Goal: Find specific page/section: Find specific page/section

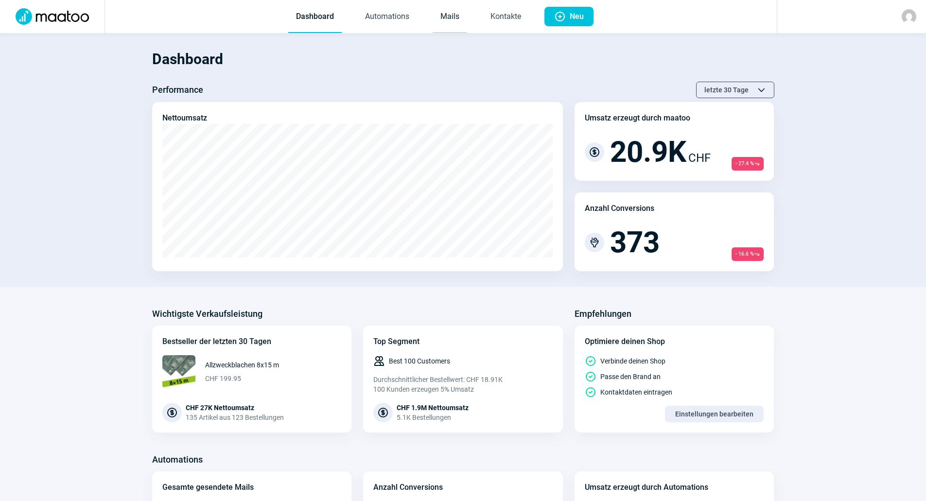
click at [446, 18] on link "Mails" at bounding box center [450, 17] width 35 height 32
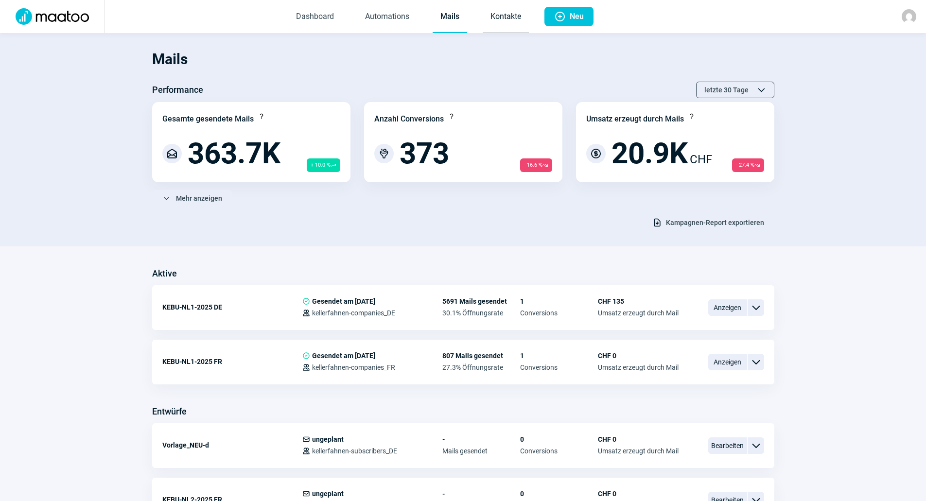
click at [507, 16] on link "Kontakte" at bounding box center [506, 17] width 46 height 32
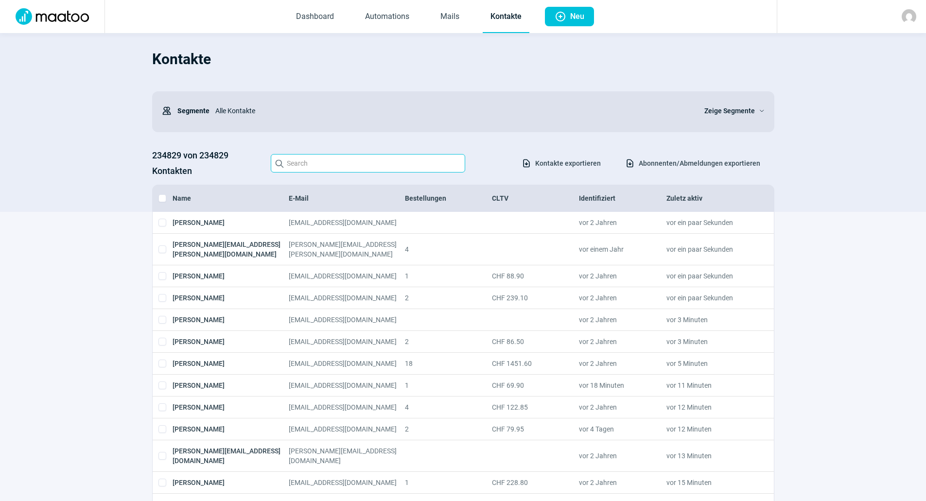
click at [297, 161] on input "Search icon" at bounding box center [368, 163] width 194 height 18
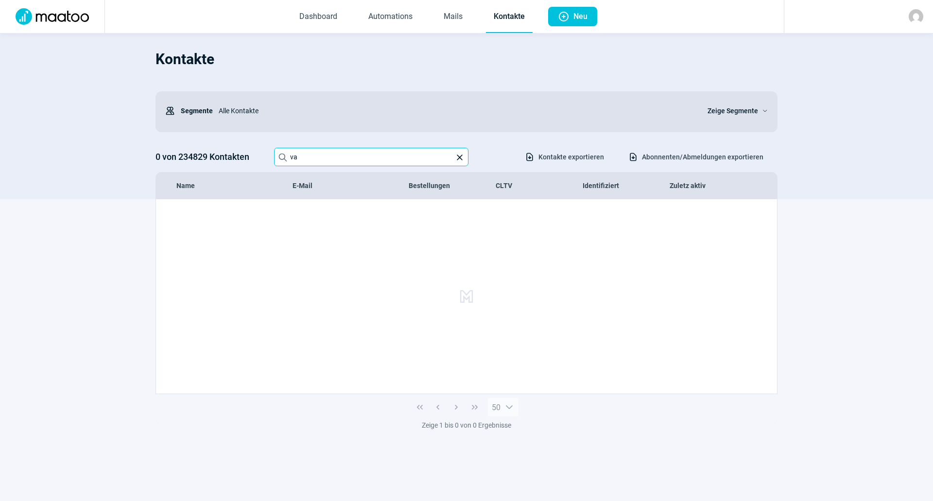
type input "v"
type input "F"
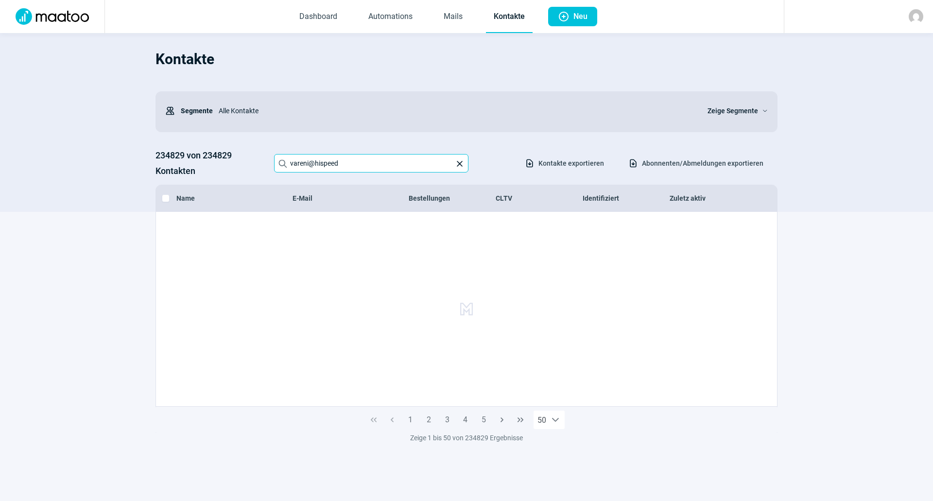
type input "vareni@hispeed"
